Goal: Task Accomplishment & Management: Manage account settings

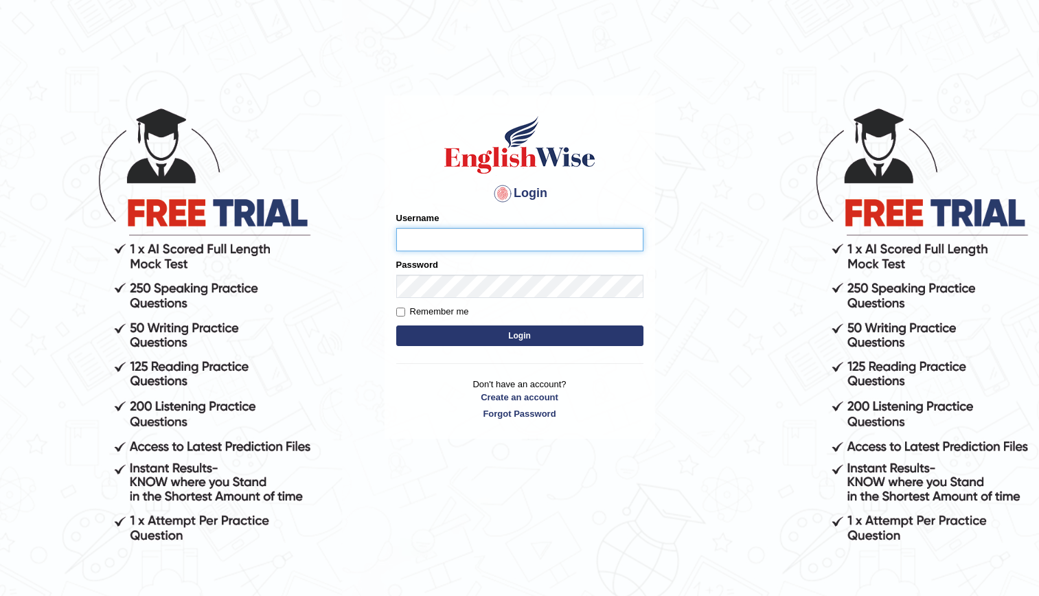
type input "4"
type input "kenia999"
click at [504, 341] on button "Login" at bounding box center [519, 336] width 247 height 21
